Goal: Task Accomplishment & Management: Use online tool/utility

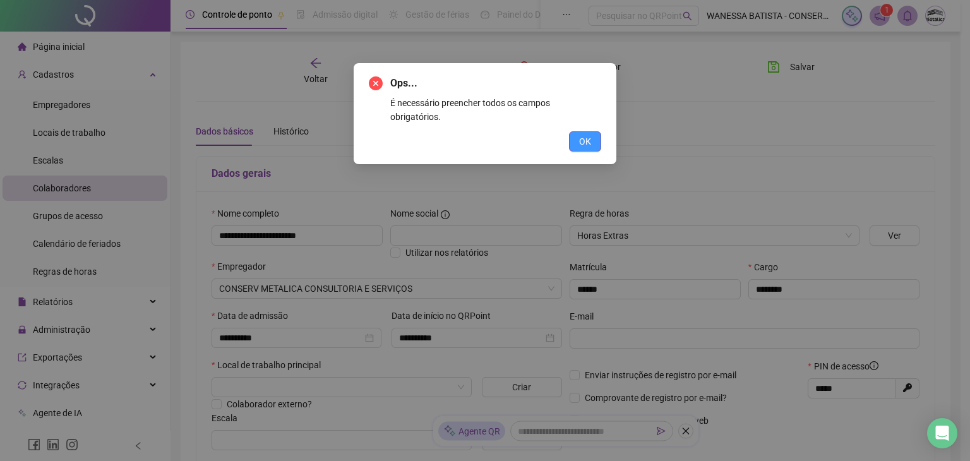
click at [584, 135] on span "OK" at bounding box center [585, 142] width 12 height 14
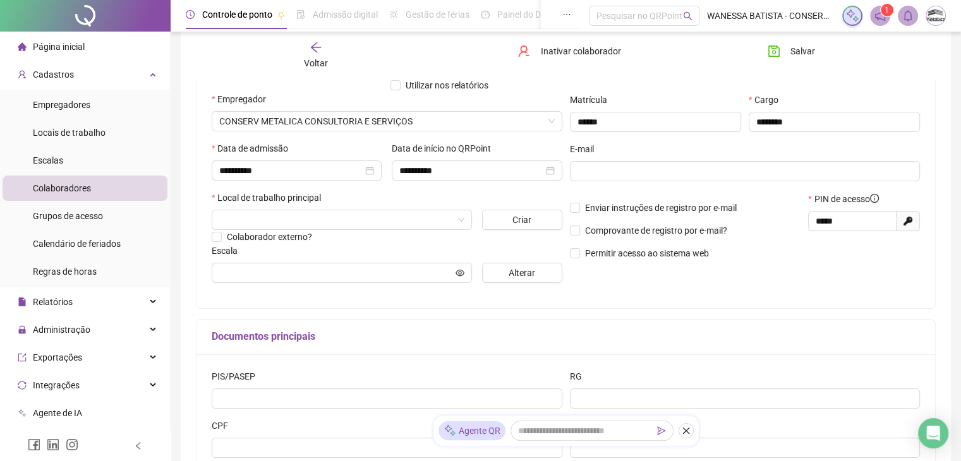
scroll to position [164, 0]
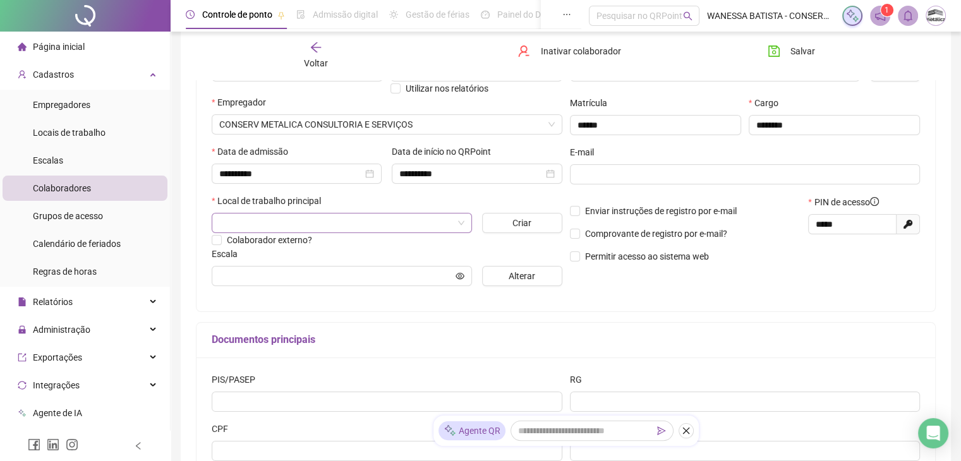
click at [368, 223] on input "search" at bounding box center [336, 222] width 234 height 19
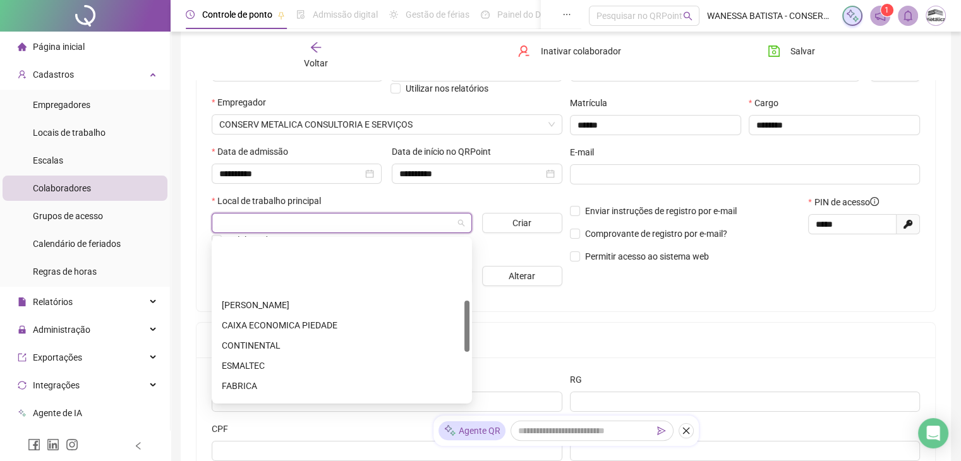
scroll to position [189, 0]
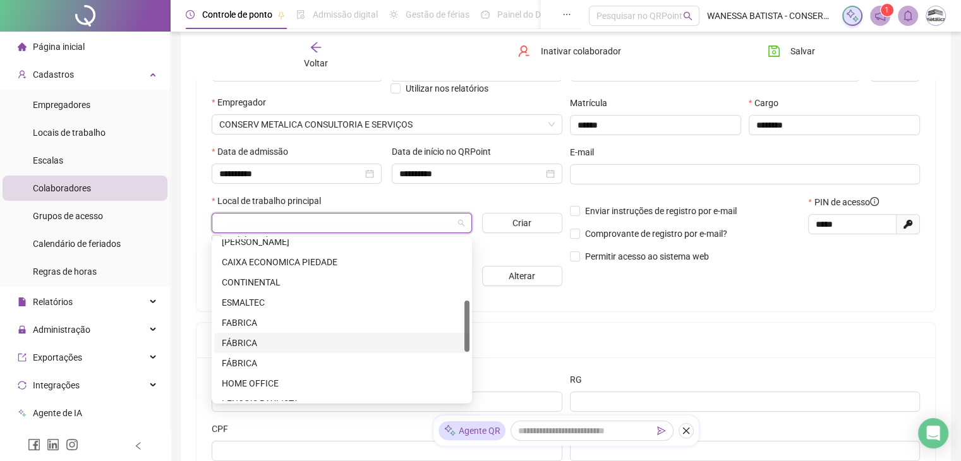
click at [280, 344] on div "FÁBRICA" at bounding box center [342, 343] width 240 height 14
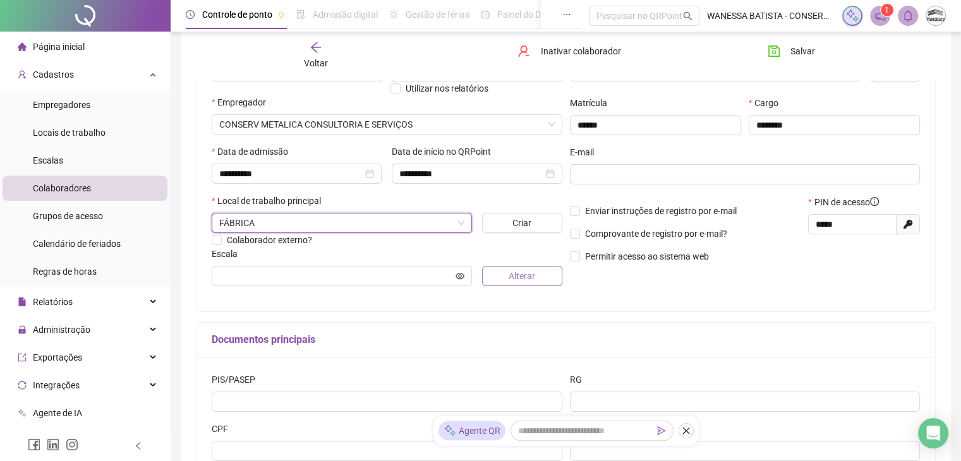
click at [503, 270] on button "Alterar" at bounding box center [522, 276] width 80 height 20
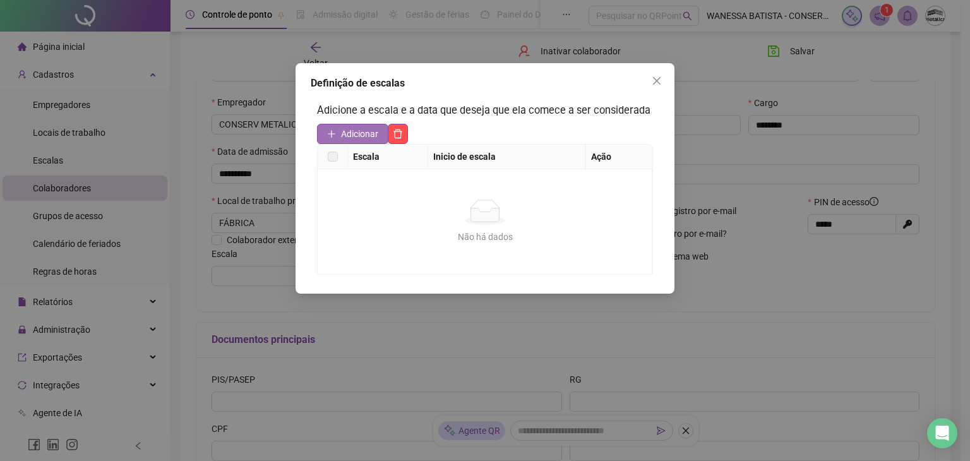
click at [369, 139] on span "Adicionar" at bounding box center [359, 134] width 37 height 14
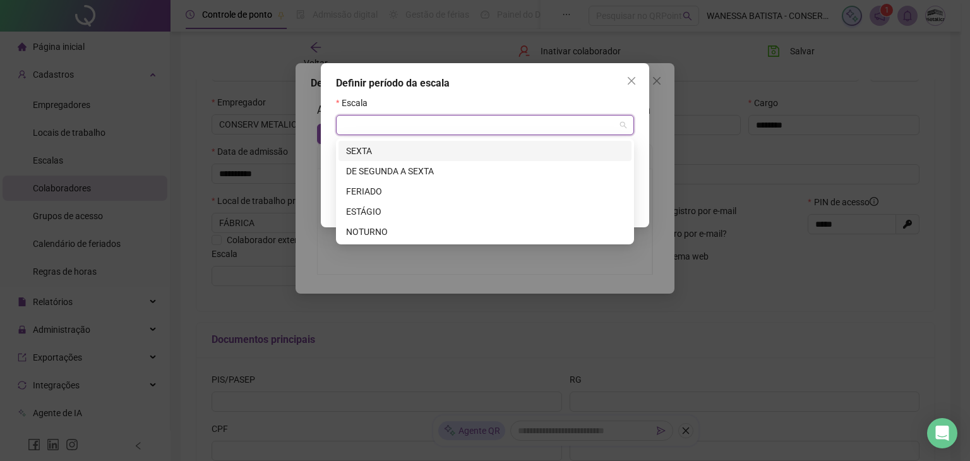
click at [386, 123] on input "search" at bounding box center [480, 125] width 272 height 19
click at [385, 173] on div "DE SEGUNDA A SEXTA" at bounding box center [485, 171] width 278 height 14
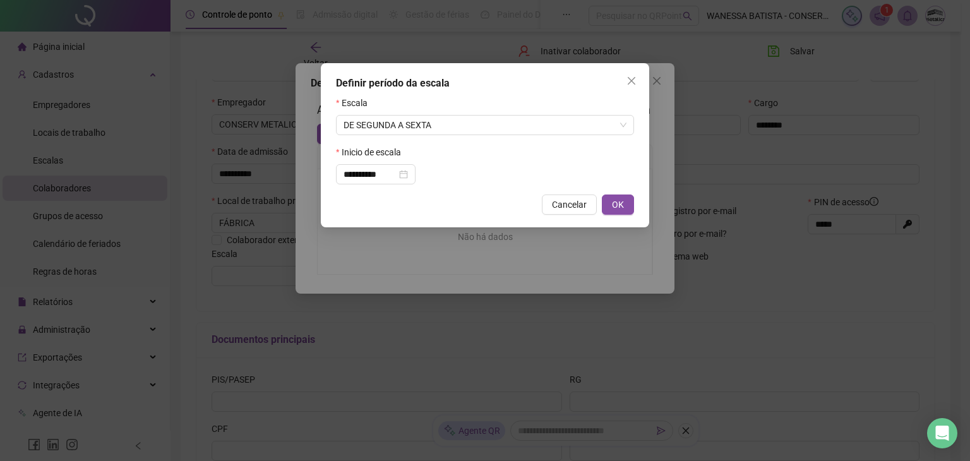
click at [613, 195] on div "**********" at bounding box center [485, 145] width 328 height 164
click at [612, 201] on span "OK" at bounding box center [618, 205] width 12 height 14
type input "**********"
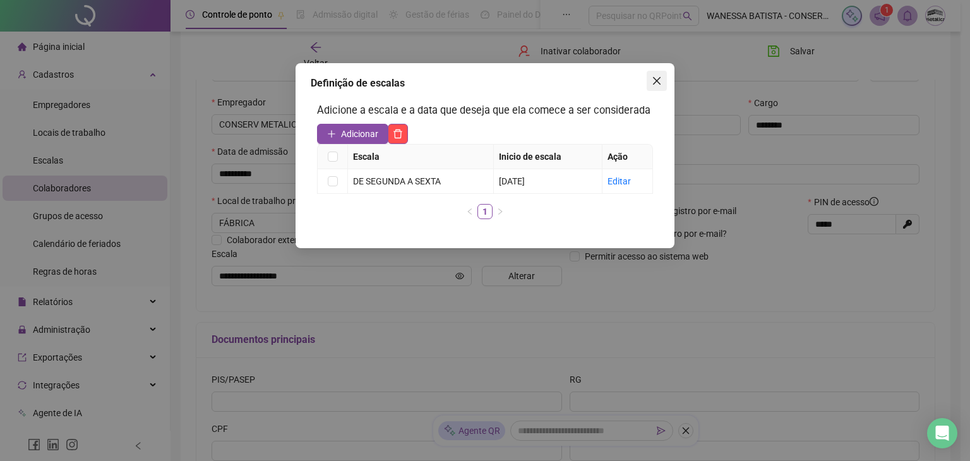
click at [655, 80] on icon "close" at bounding box center [657, 81] width 10 height 10
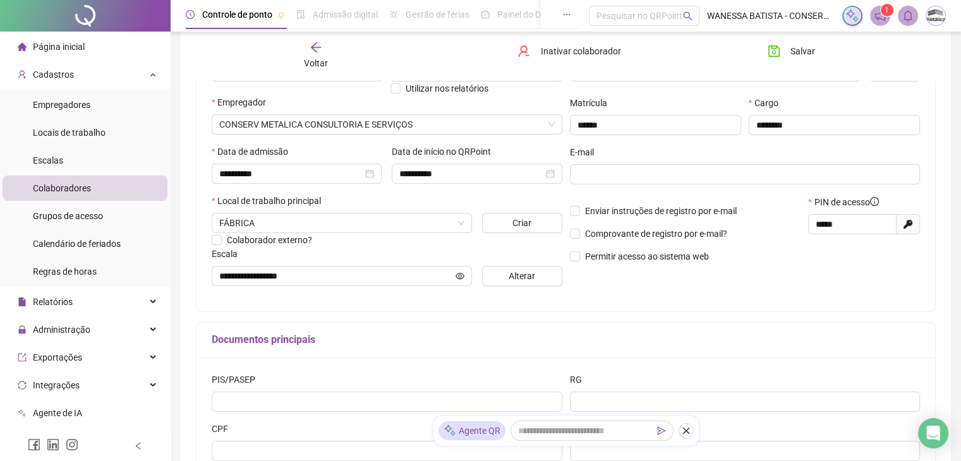
scroll to position [290, 0]
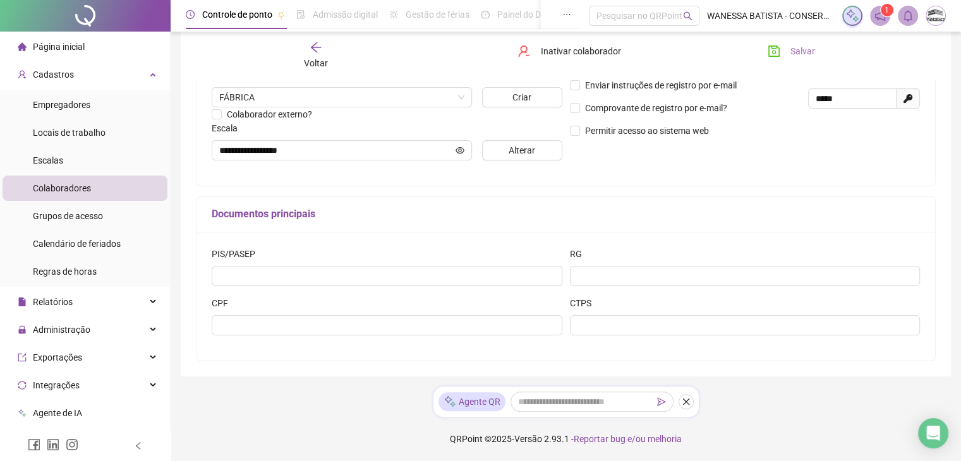
click at [801, 41] on button "Salvar" at bounding box center [791, 51] width 66 height 20
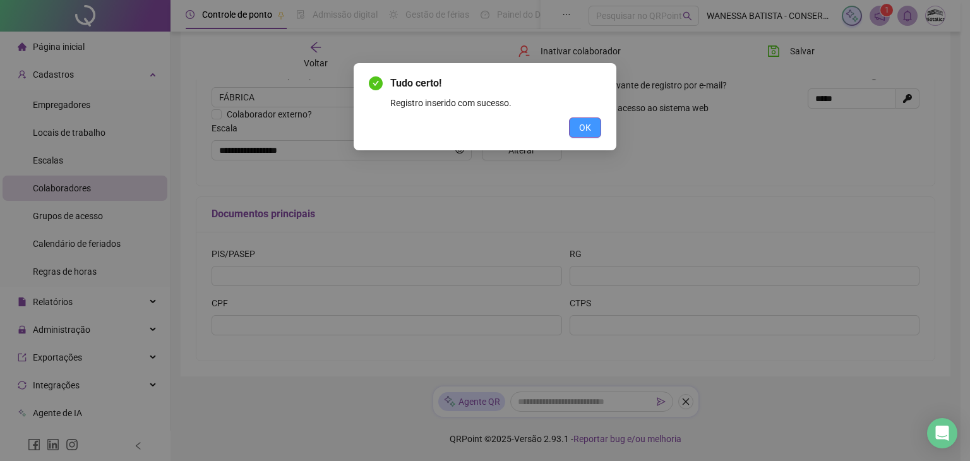
click at [585, 128] on span "OK" at bounding box center [585, 128] width 12 height 14
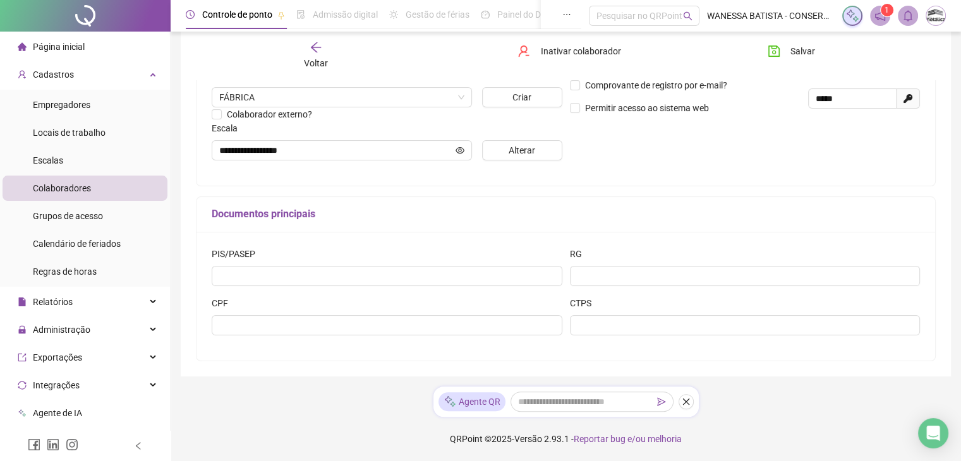
scroll to position [164, 0]
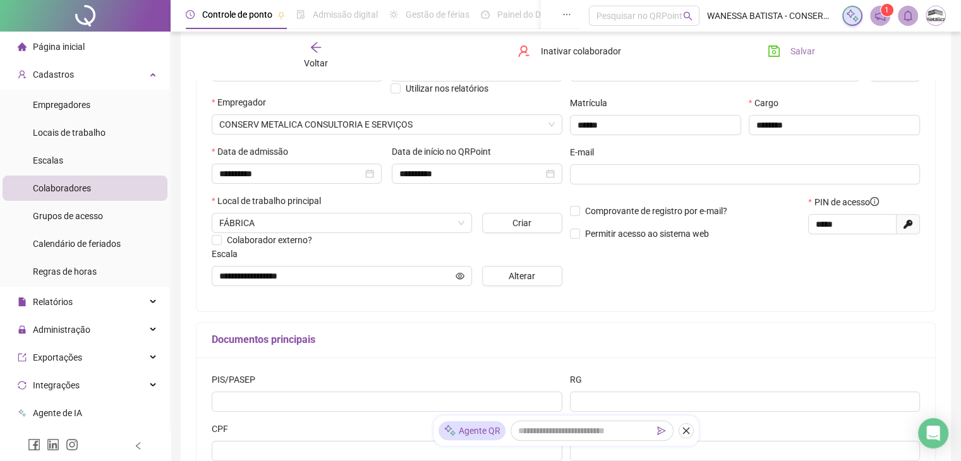
click at [797, 53] on span "Salvar" at bounding box center [802, 51] width 25 height 14
click at [324, 58] on span "Voltar" at bounding box center [316, 63] width 24 height 10
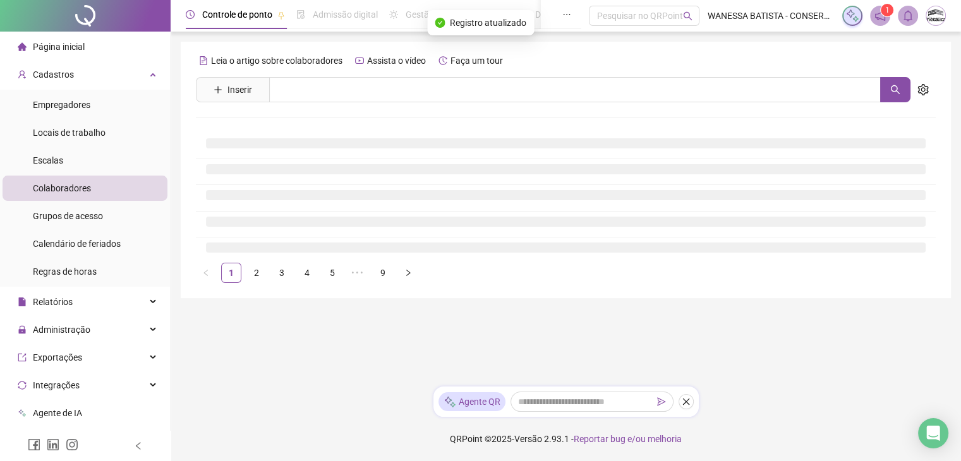
scroll to position [0, 0]
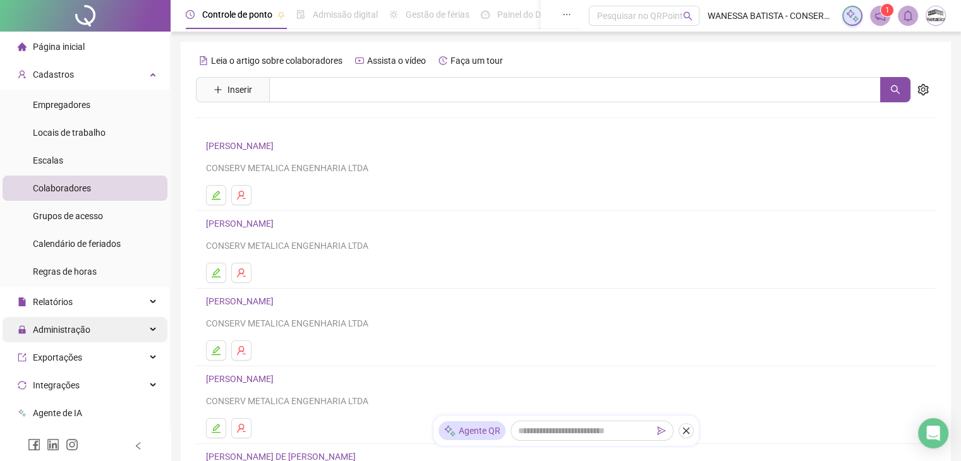
click at [71, 321] on span "Administração" at bounding box center [54, 329] width 73 height 25
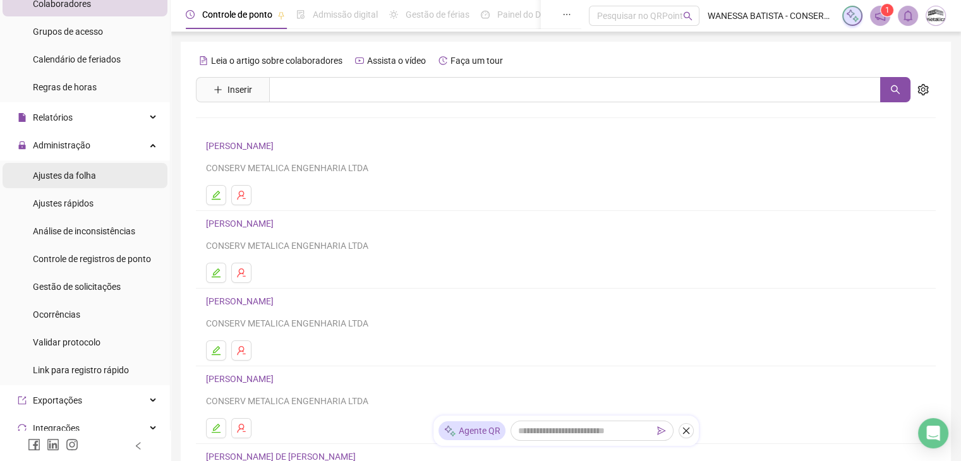
scroll to position [189, 0]
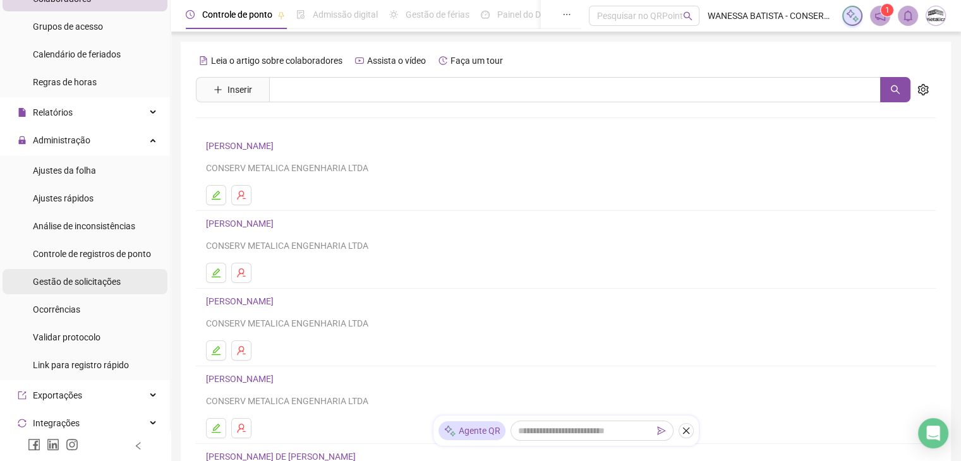
click at [109, 282] on span "Gestão de solicitações" at bounding box center [77, 282] width 88 height 10
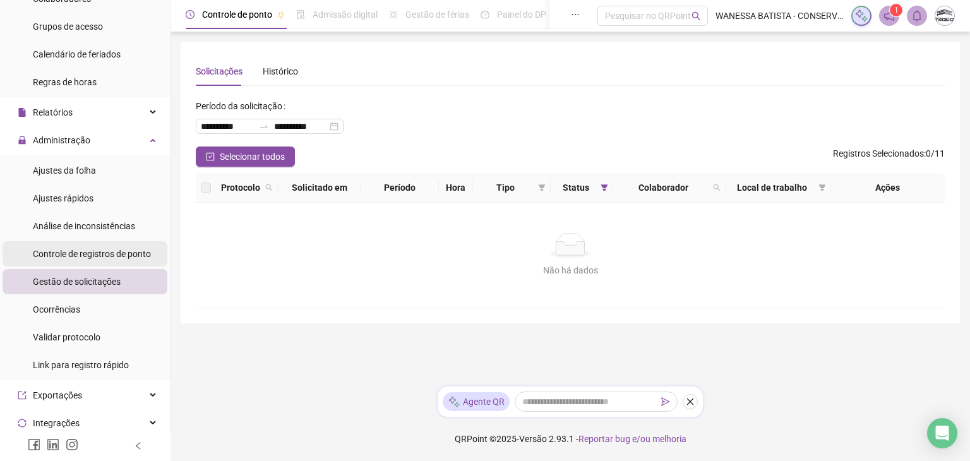
click at [87, 254] on span "Controle de registros de ponto" at bounding box center [92, 254] width 118 height 10
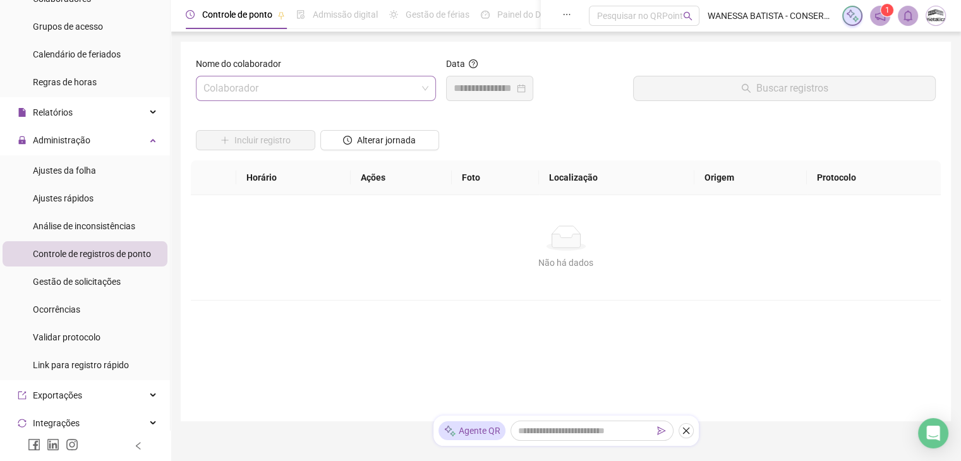
click at [336, 86] on input "search" at bounding box center [309, 88] width 213 height 24
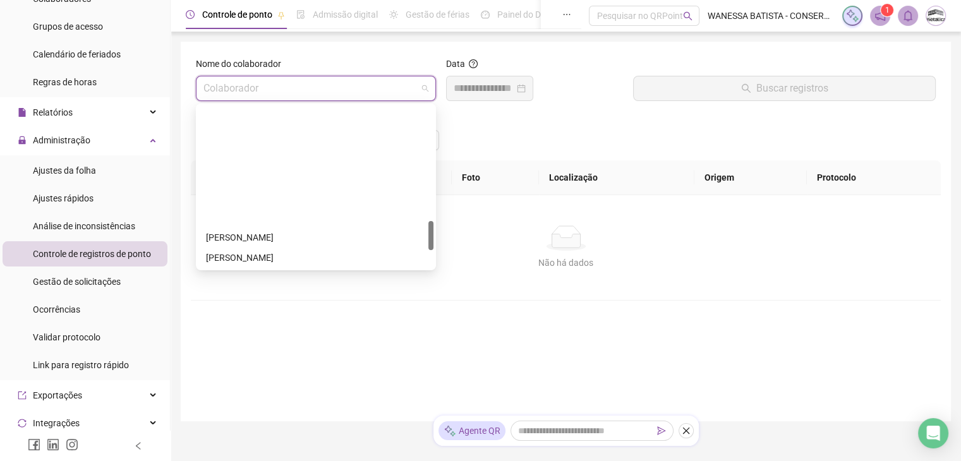
scroll to position [632, 0]
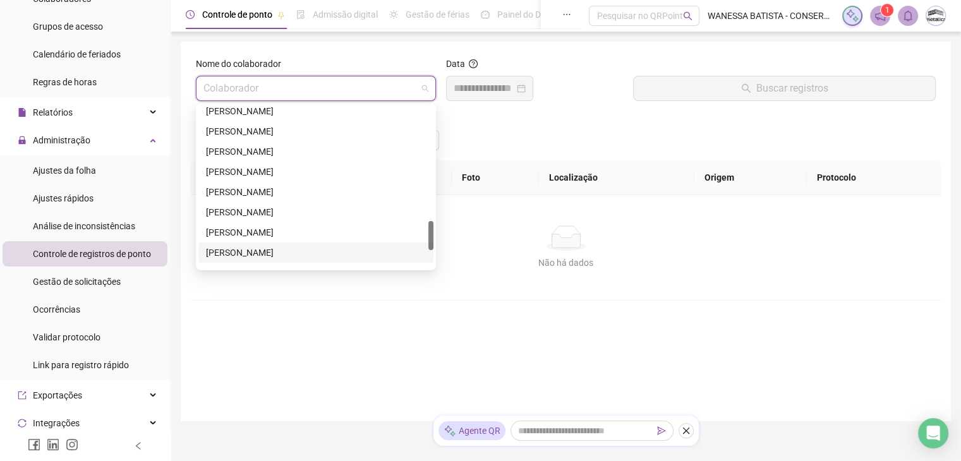
click at [261, 256] on div "[PERSON_NAME]" at bounding box center [316, 253] width 220 height 14
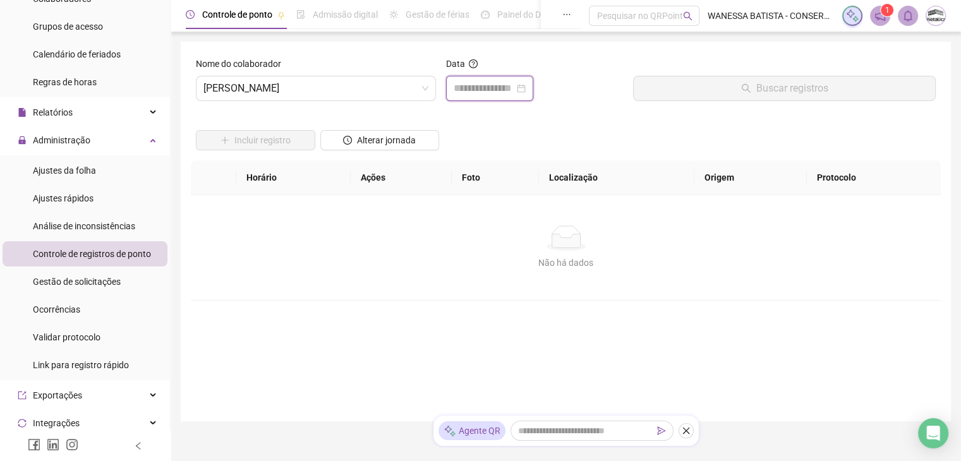
click at [453, 87] on input at bounding box center [483, 88] width 61 height 15
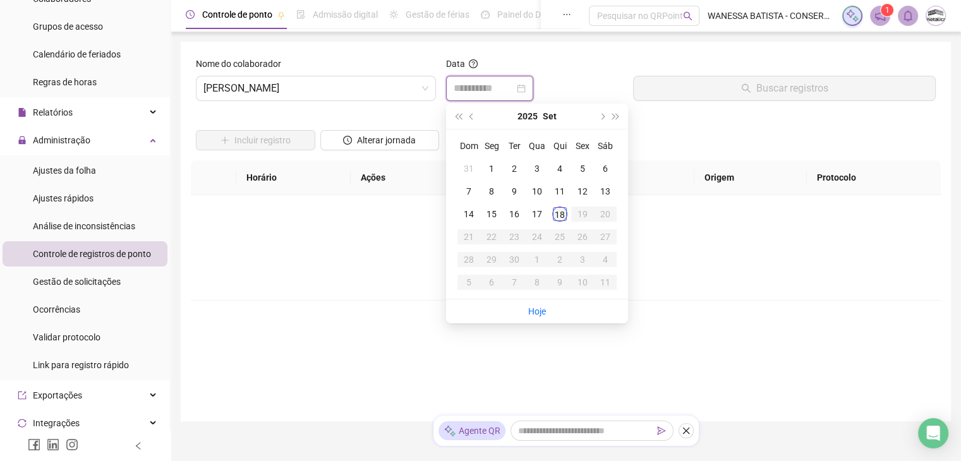
type input "**********"
click at [560, 210] on div "18" at bounding box center [559, 214] width 15 height 15
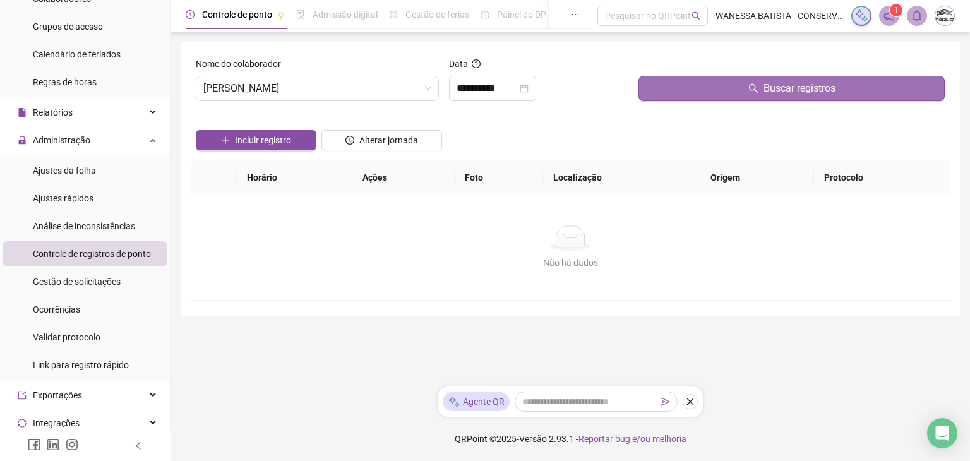
click at [690, 88] on button "Buscar registros" at bounding box center [791, 88] width 306 height 25
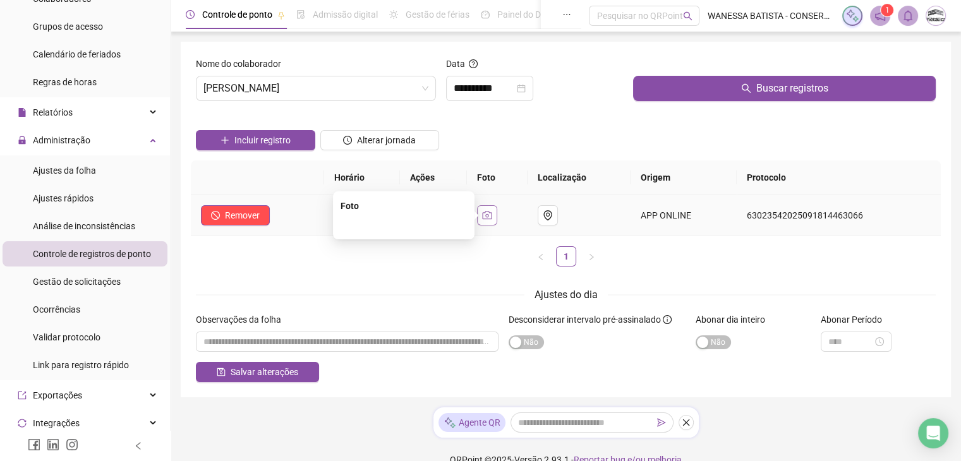
click at [486, 213] on button "button" at bounding box center [487, 215] width 20 height 20
